Goal: Find specific page/section: Find specific page/section

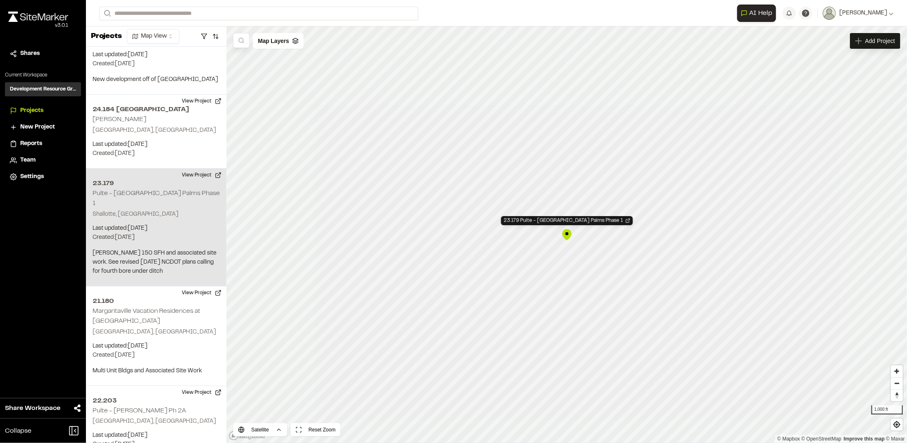
scroll to position [2821, 0]
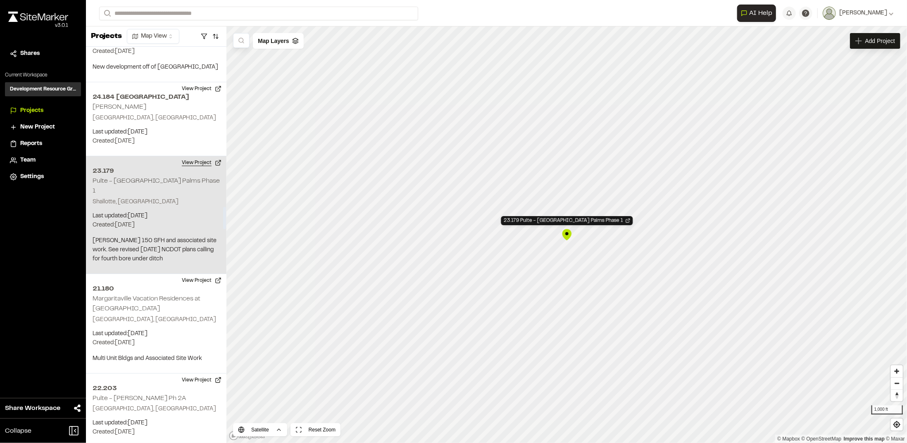
click at [181, 156] on button "View Project" at bounding box center [202, 162] width 50 height 13
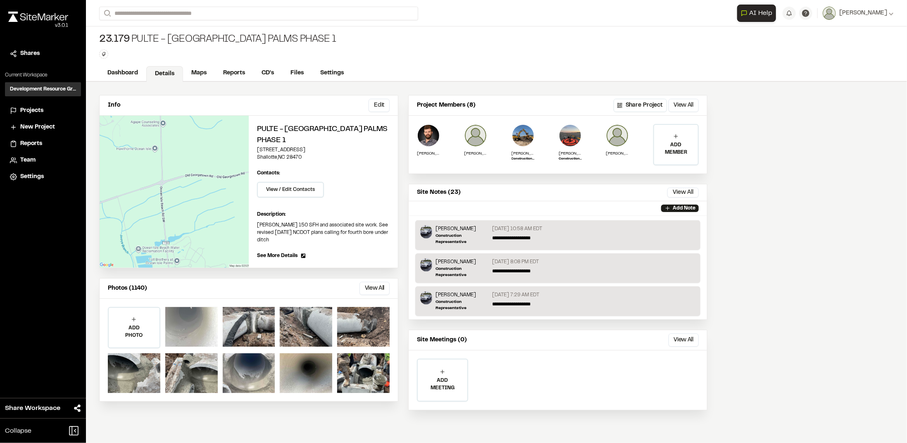
click at [200, 307] on div at bounding box center [191, 327] width 52 height 40
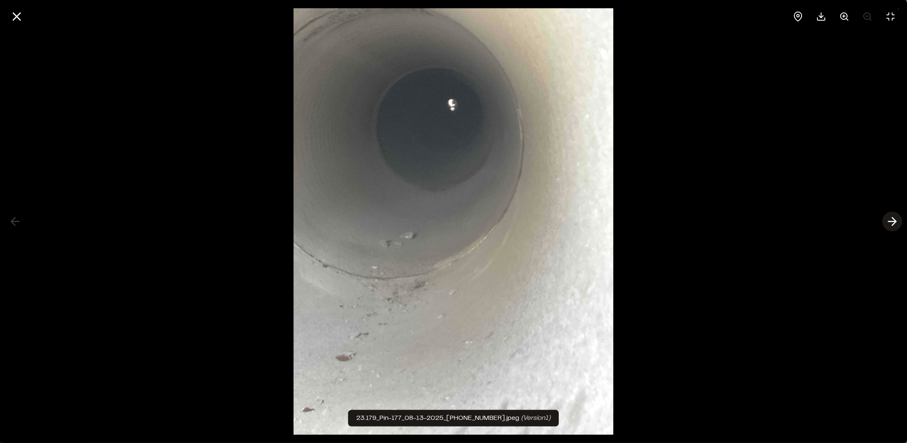
click at [899, 221] on button at bounding box center [893, 222] width 20 height 20
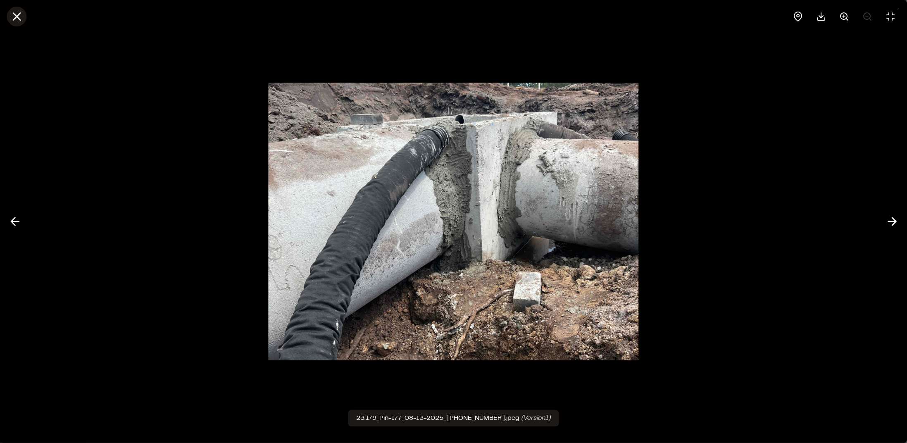
click at [19, 14] on line at bounding box center [16, 16] width 7 height 7
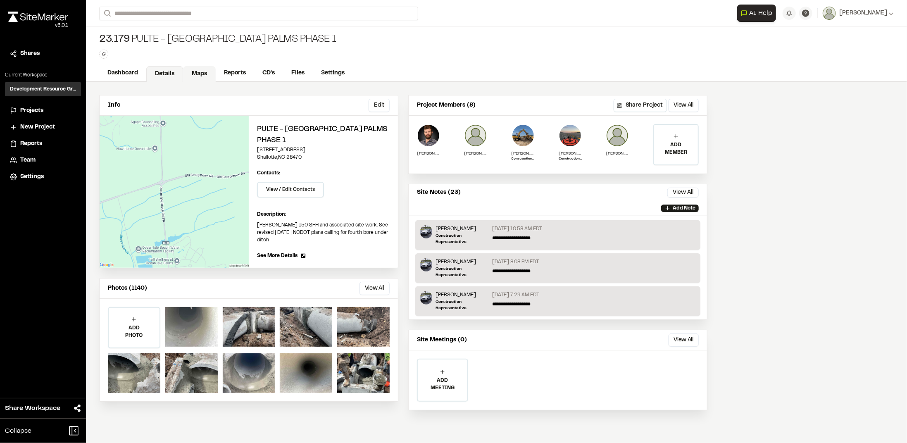
click at [195, 69] on link "Maps" at bounding box center [199, 74] width 33 height 16
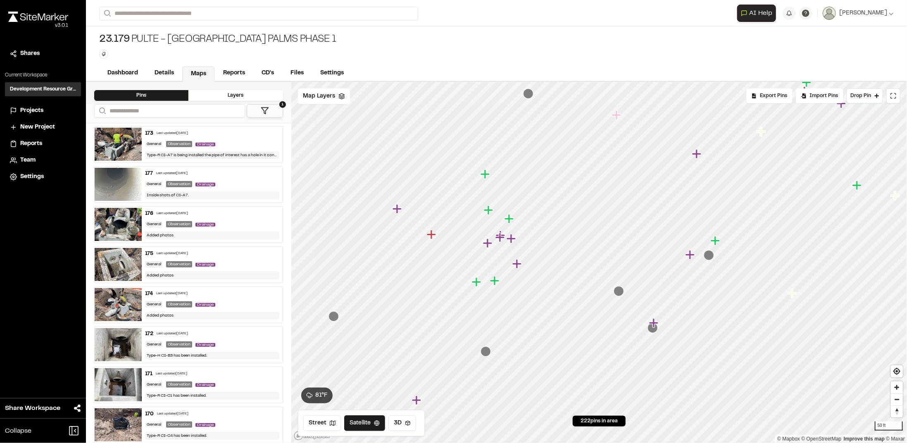
click at [117, 140] on img at bounding box center [118, 144] width 47 height 33
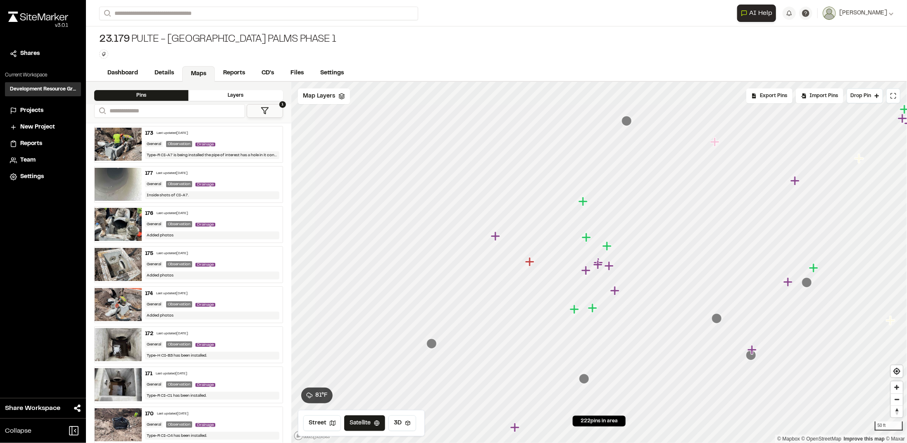
click at [116, 136] on img at bounding box center [118, 144] width 47 height 33
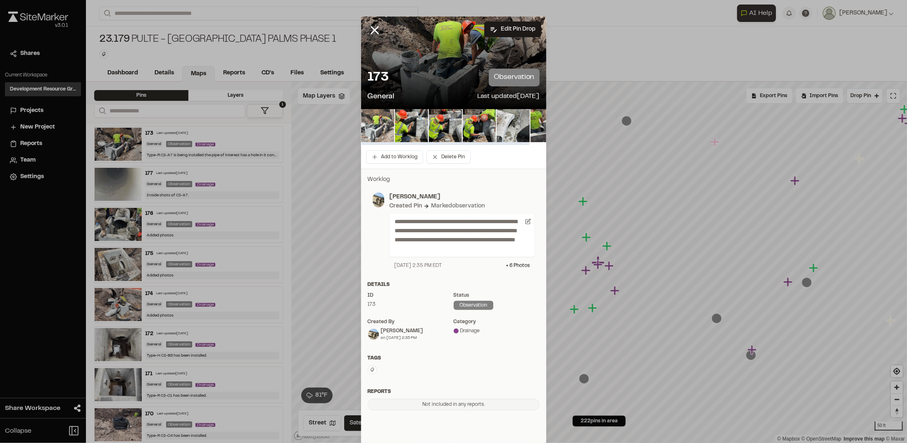
click at [381, 124] on img at bounding box center [377, 125] width 33 height 33
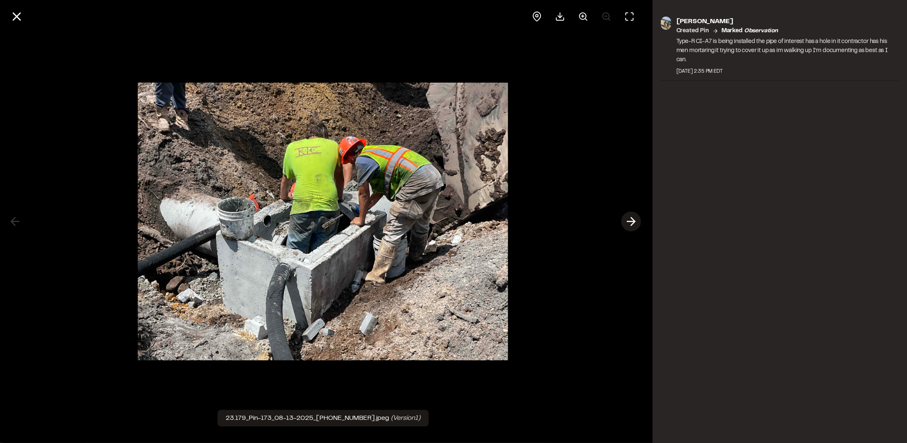
click at [634, 224] on polyline at bounding box center [633, 222] width 4 height 8
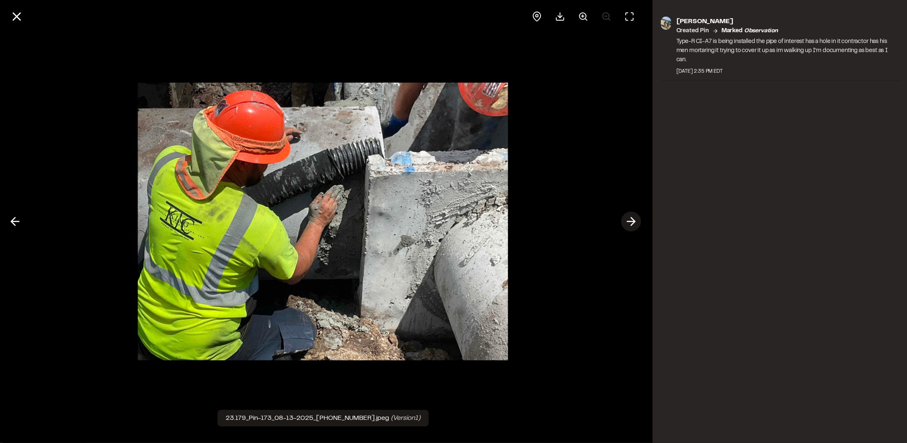
click at [633, 223] on polyline at bounding box center [633, 222] width 4 height 8
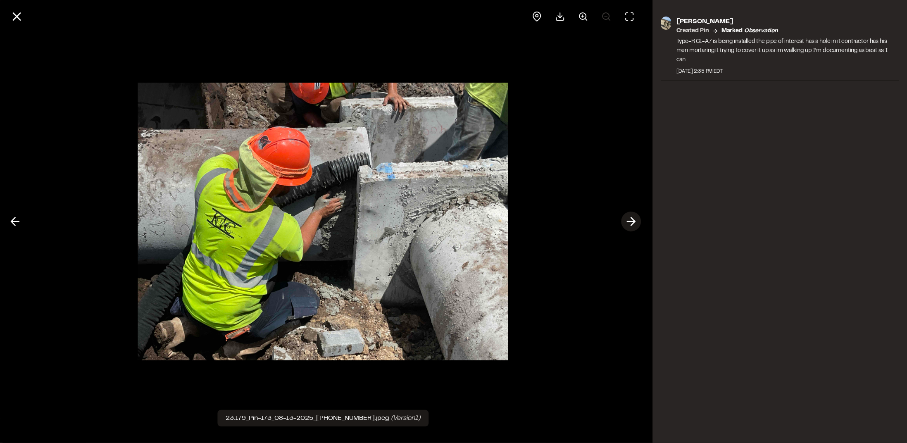
click at [633, 223] on polyline at bounding box center [633, 222] width 4 height 8
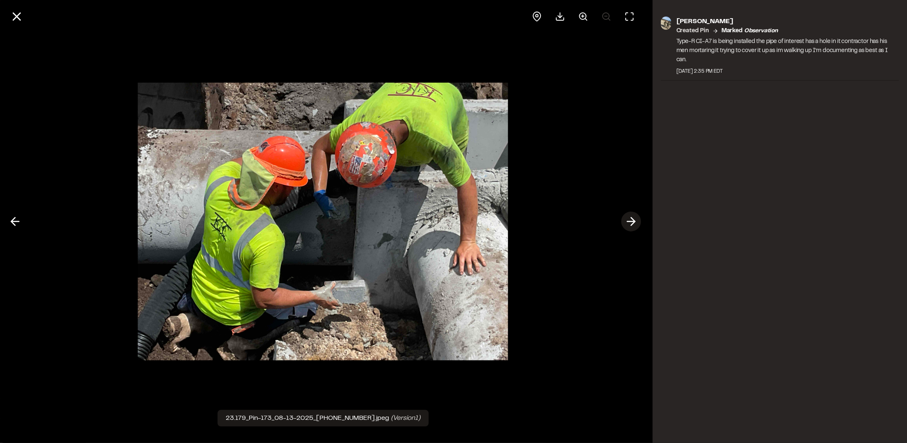
click at [633, 223] on polyline at bounding box center [633, 222] width 4 height 8
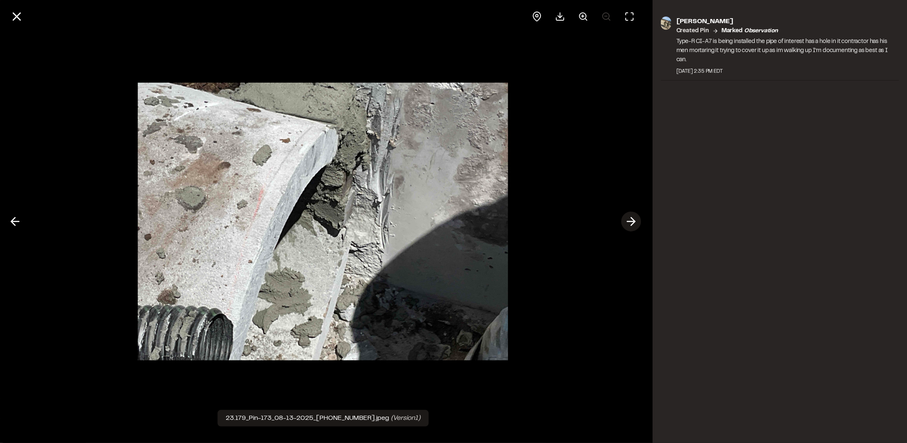
click at [633, 223] on polyline at bounding box center [633, 222] width 4 height 8
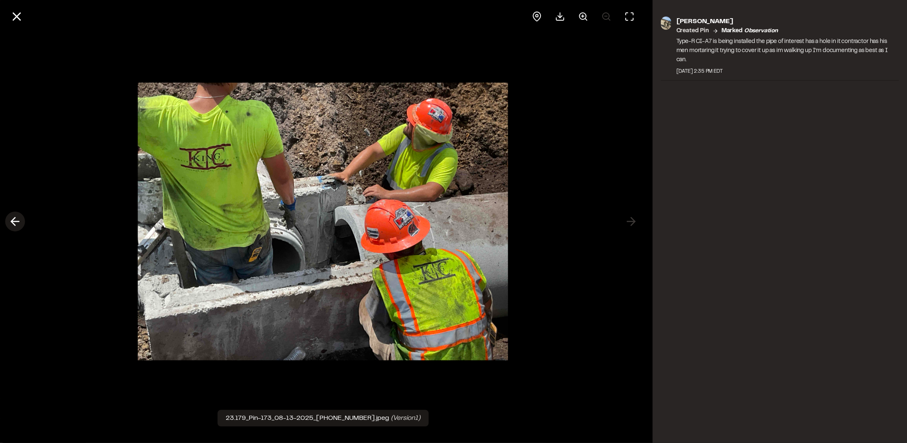
click at [19, 222] on icon at bounding box center [14, 222] width 13 height 14
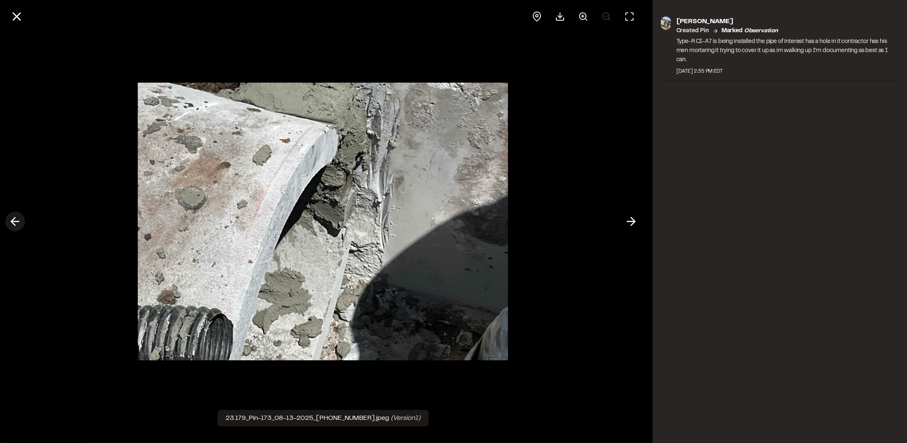
click at [19, 222] on line at bounding box center [15, 222] width 8 height 0
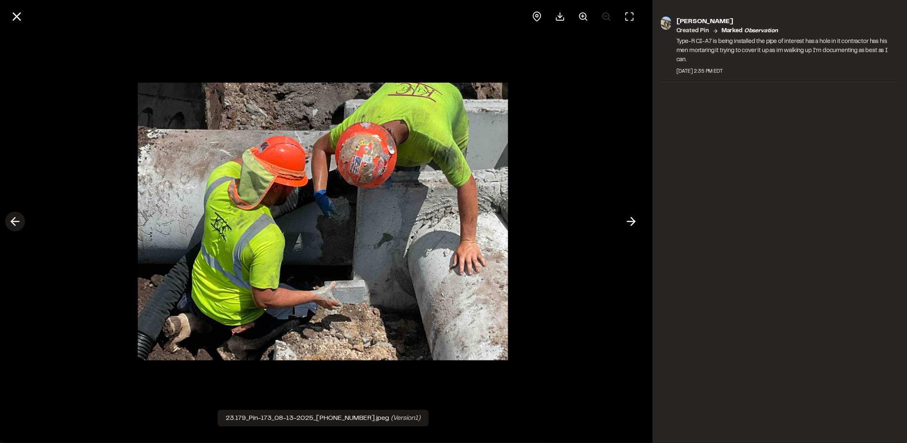
click at [19, 222] on line at bounding box center [15, 222] width 8 height 0
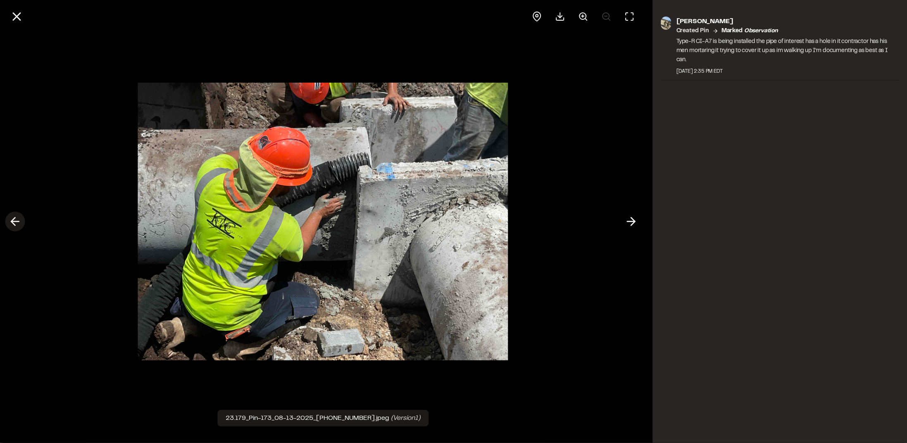
click at [19, 222] on line at bounding box center [15, 222] width 8 height 0
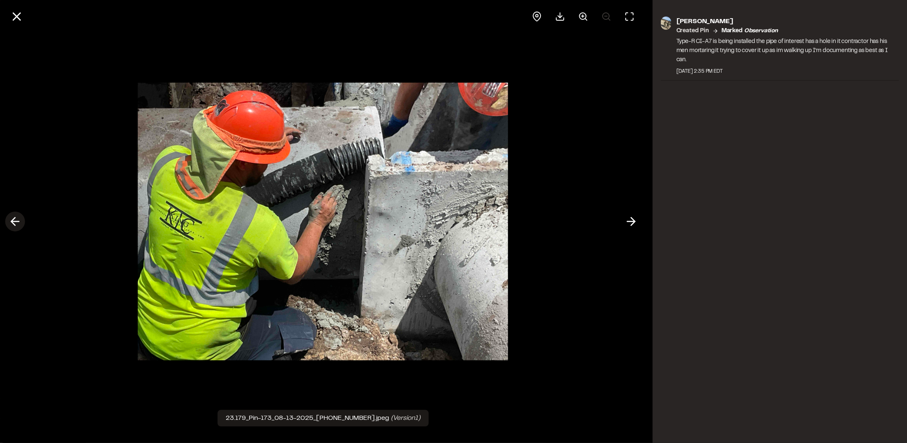
click at [19, 222] on line at bounding box center [15, 222] width 8 height 0
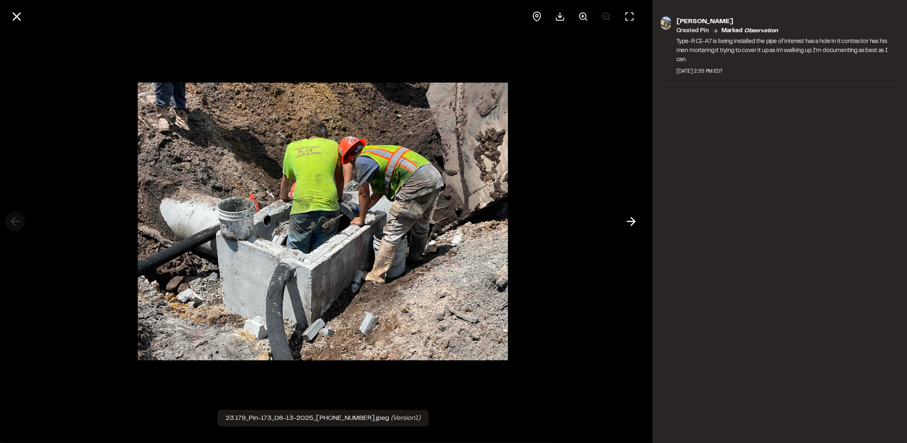
click at [19, 222] on div at bounding box center [323, 221] width 646 height 443
click at [639, 219] on button at bounding box center [631, 222] width 20 height 20
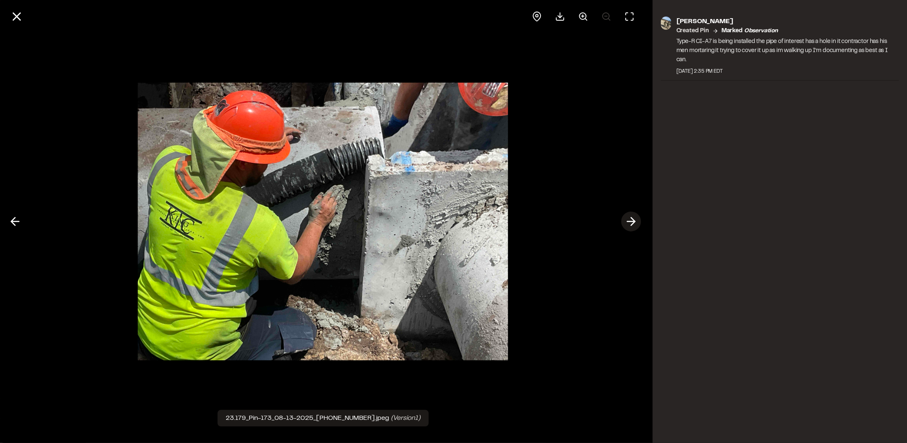
click at [635, 218] on icon at bounding box center [631, 222] width 13 height 14
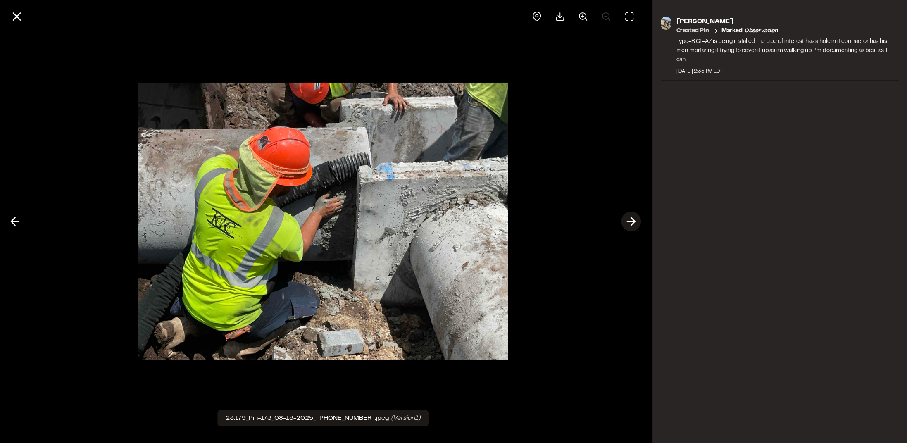
click at [635, 218] on icon at bounding box center [631, 222] width 13 height 14
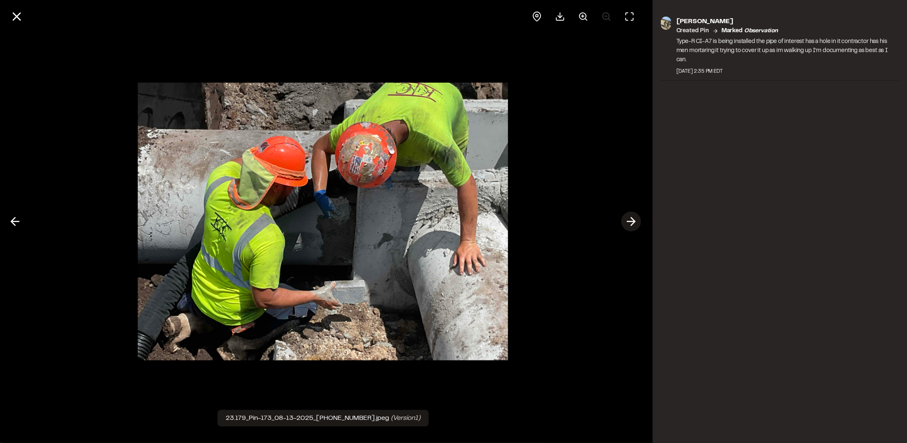
click at [628, 219] on icon at bounding box center [631, 222] width 13 height 14
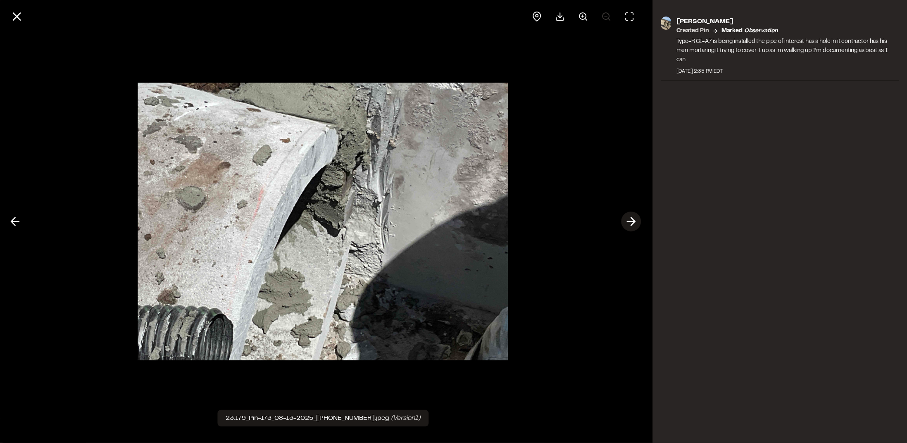
click at [634, 219] on polyline at bounding box center [633, 222] width 4 height 8
